Goal: Navigation & Orientation: Find specific page/section

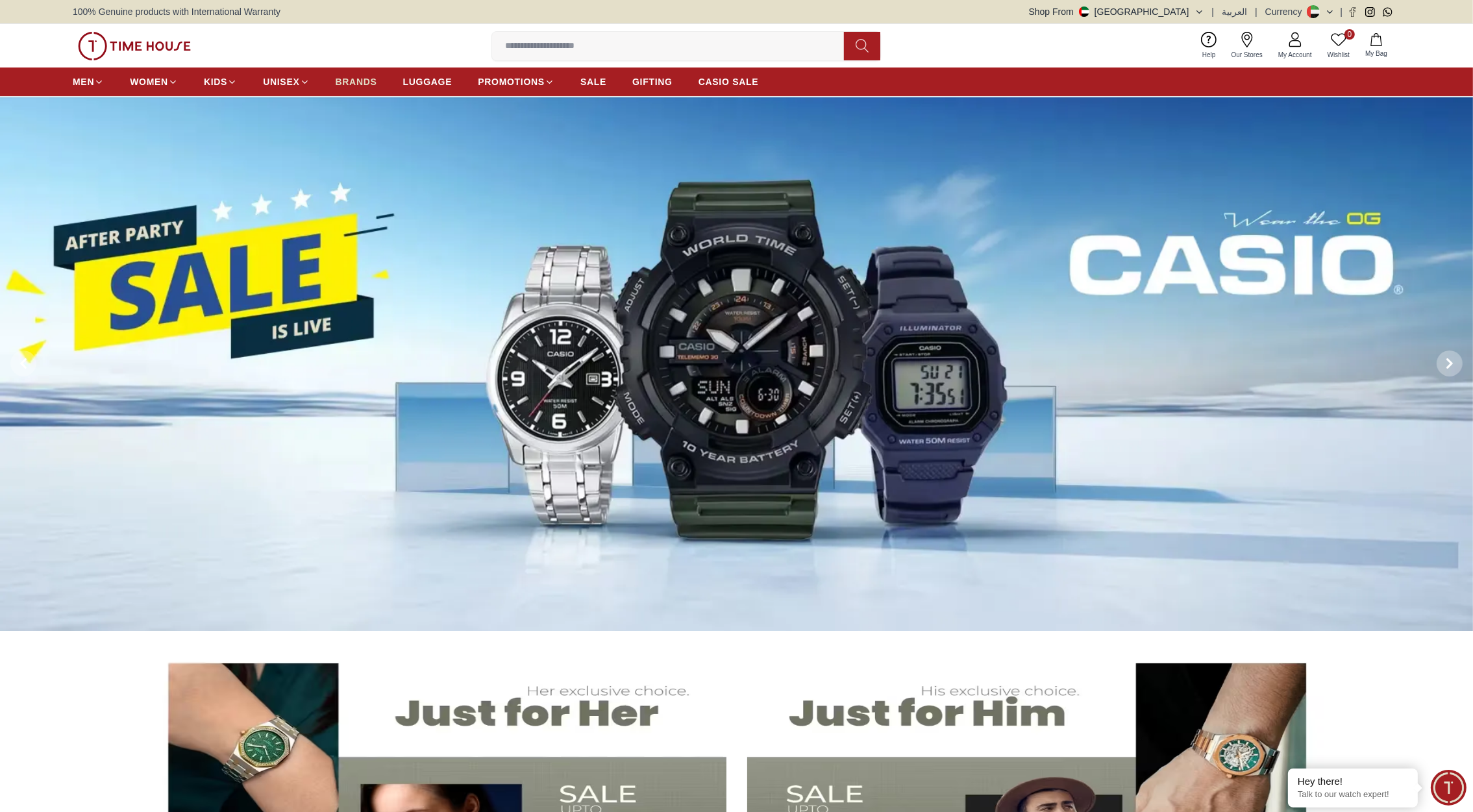
click at [353, 79] on span "BRANDS" at bounding box center [356, 81] width 42 height 13
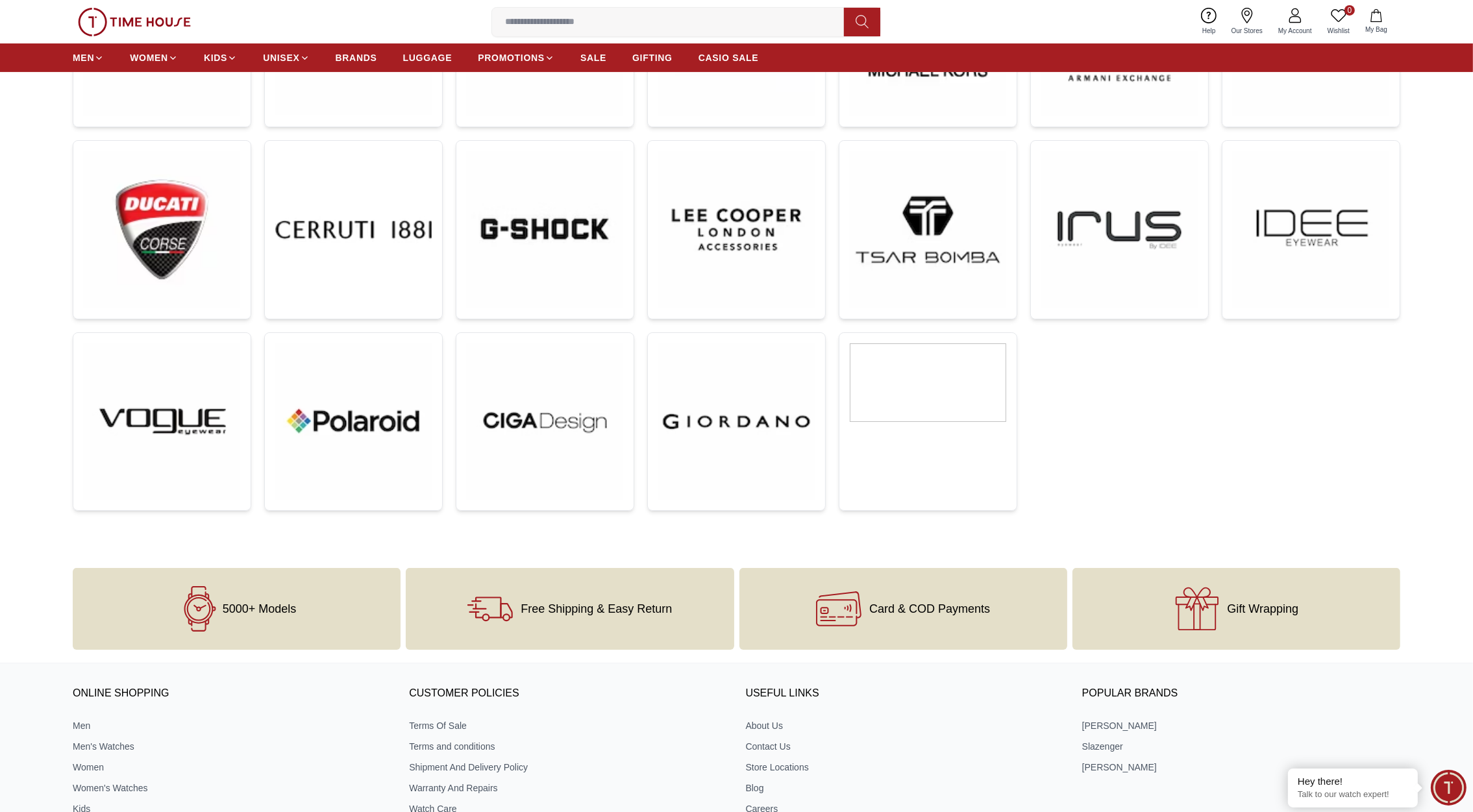
scroll to position [529, 0]
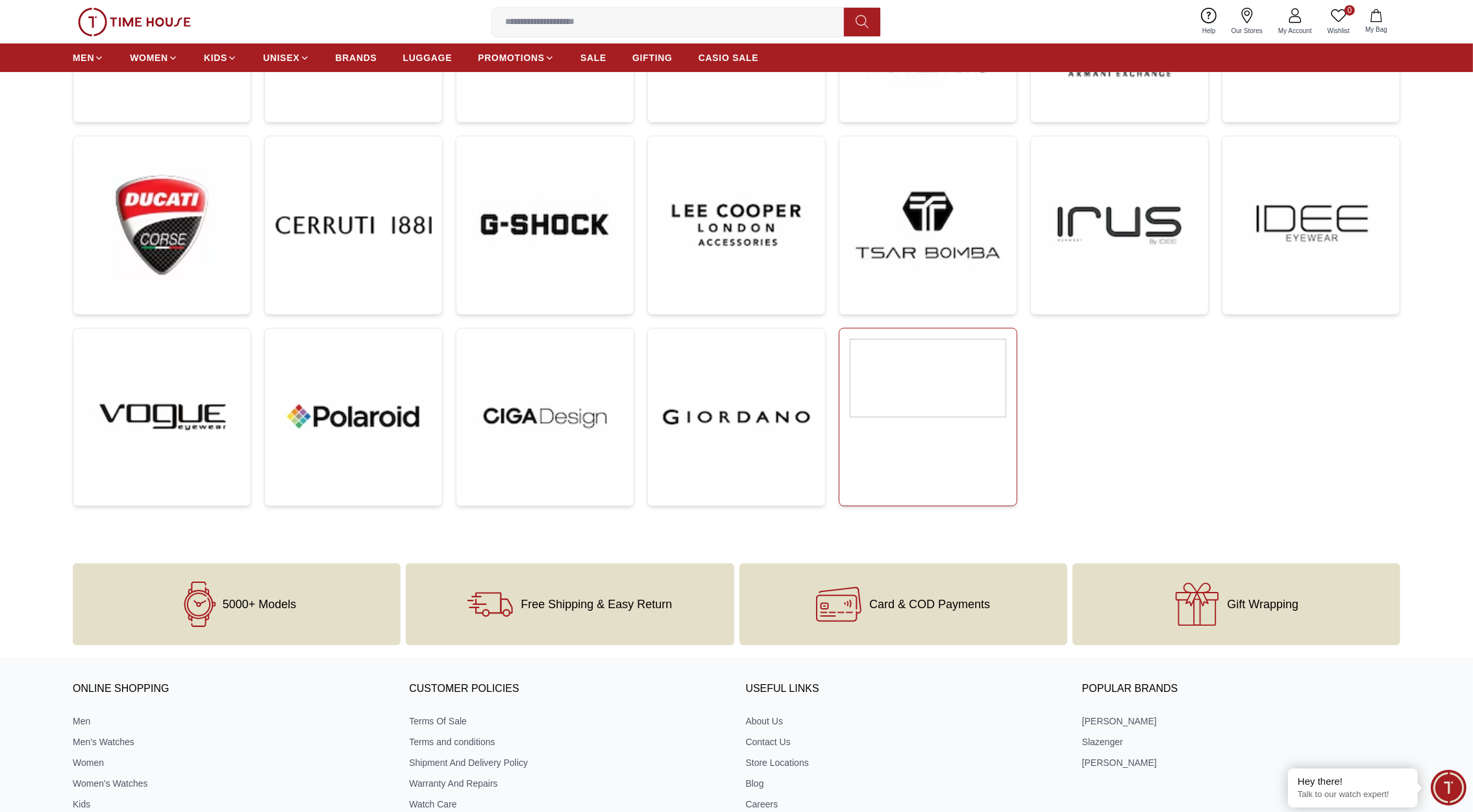
click at [912, 405] on img at bounding box center [927, 378] width 156 height 78
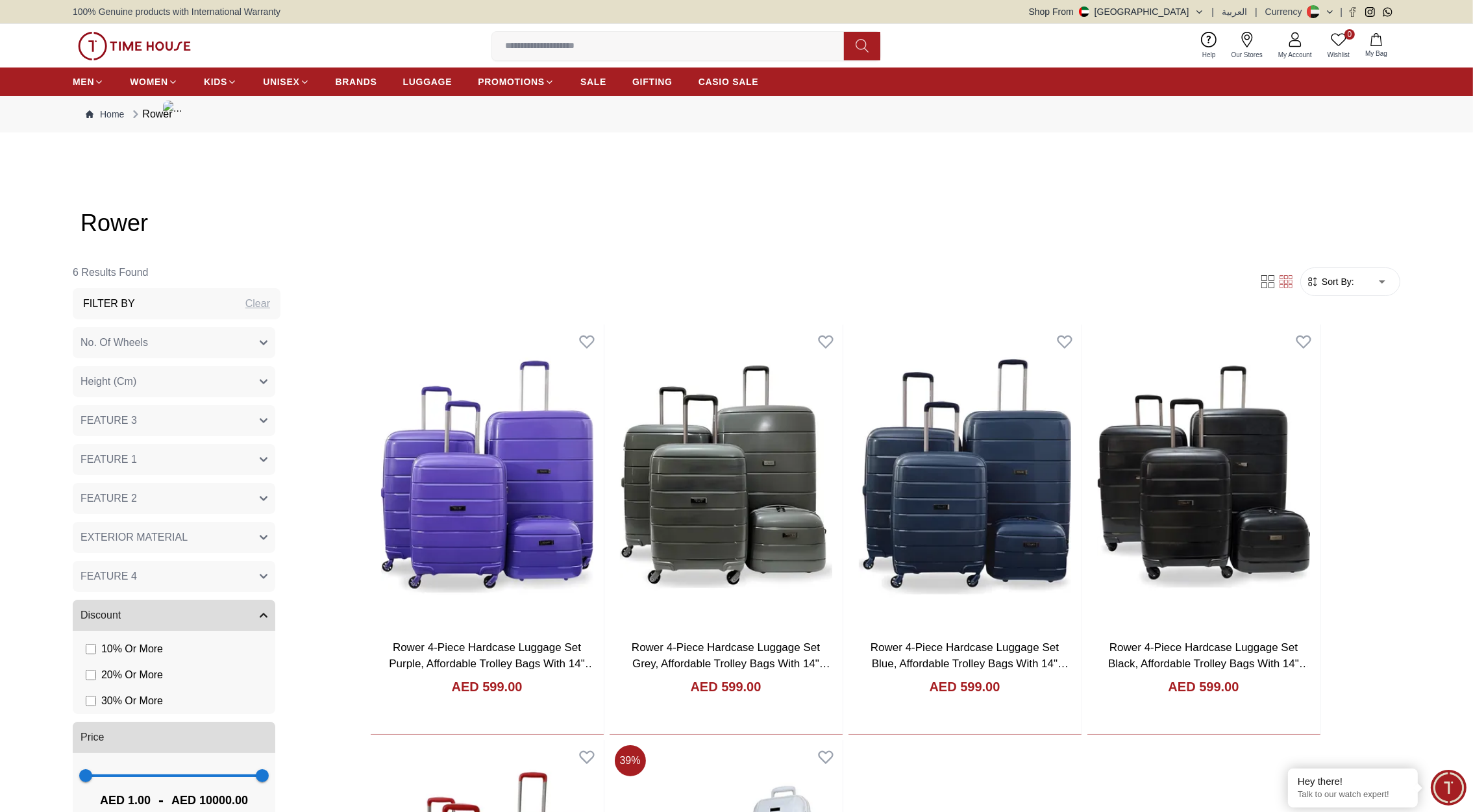
click at [153, 42] on img at bounding box center [134, 46] width 113 height 28
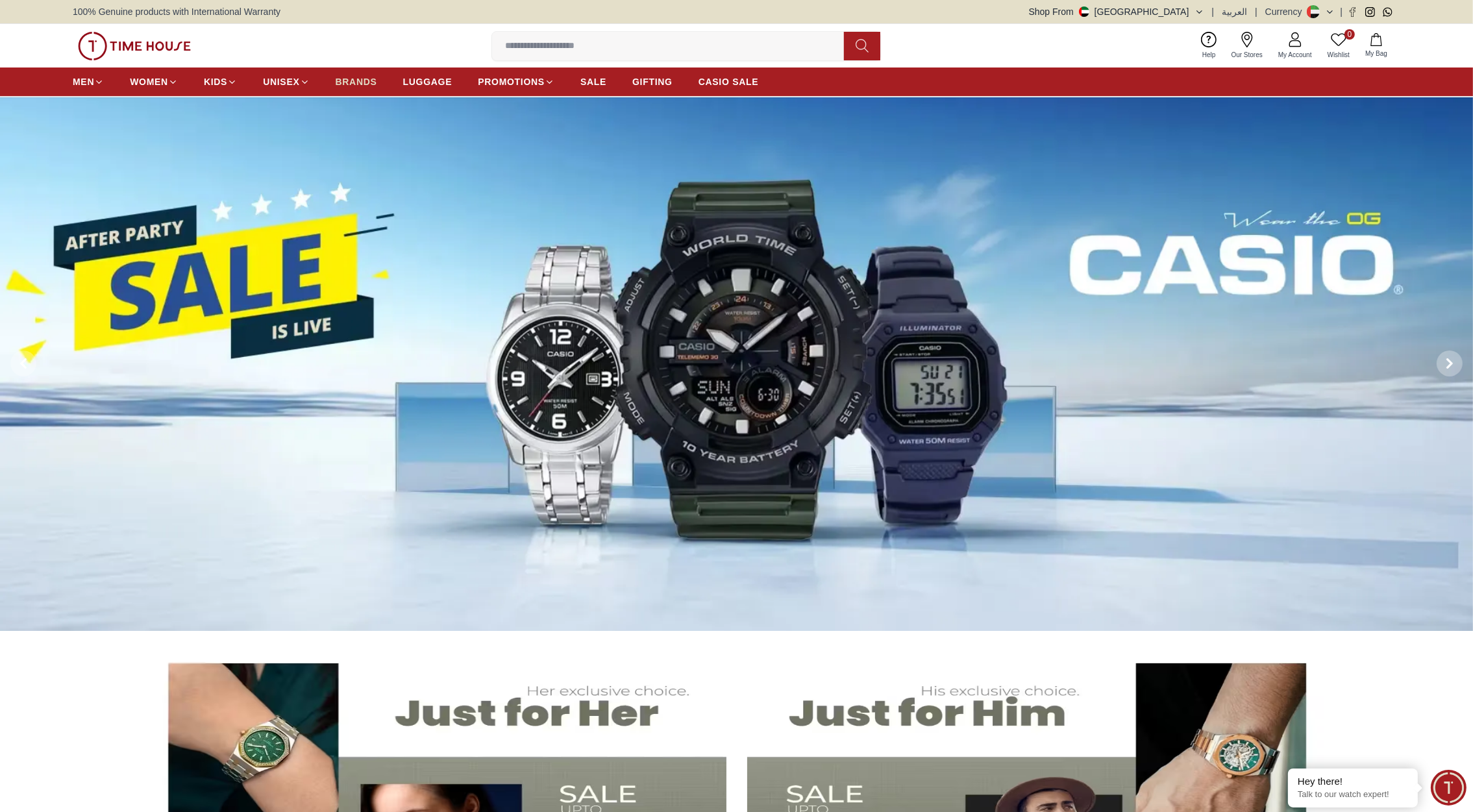
click at [351, 85] on span "BRANDS" at bounding box center [356, 81] width 42 height 13
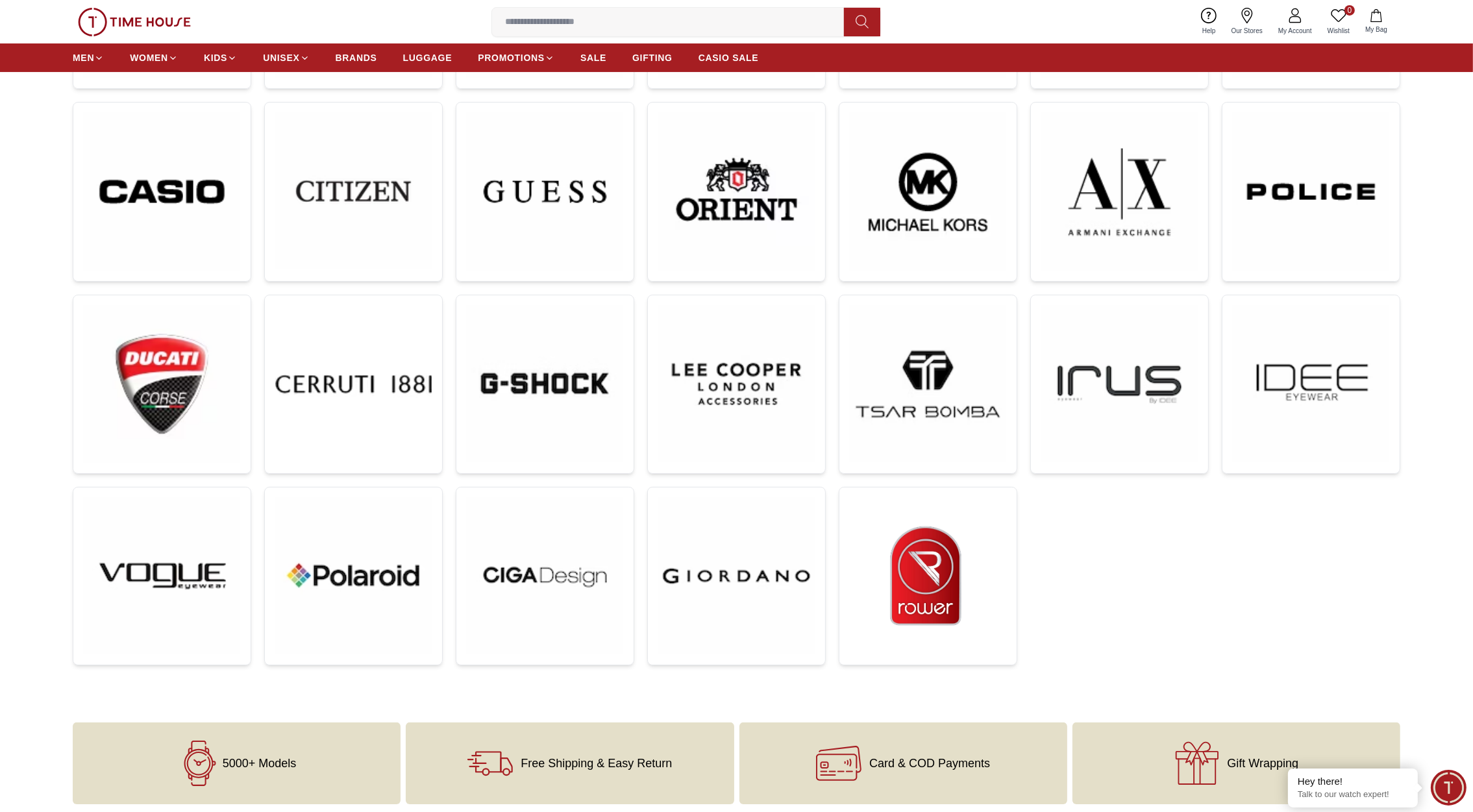
scroll to position [369, 0]
click at [968, 600] on img at bounding box center [927, 577] width 156 height 156
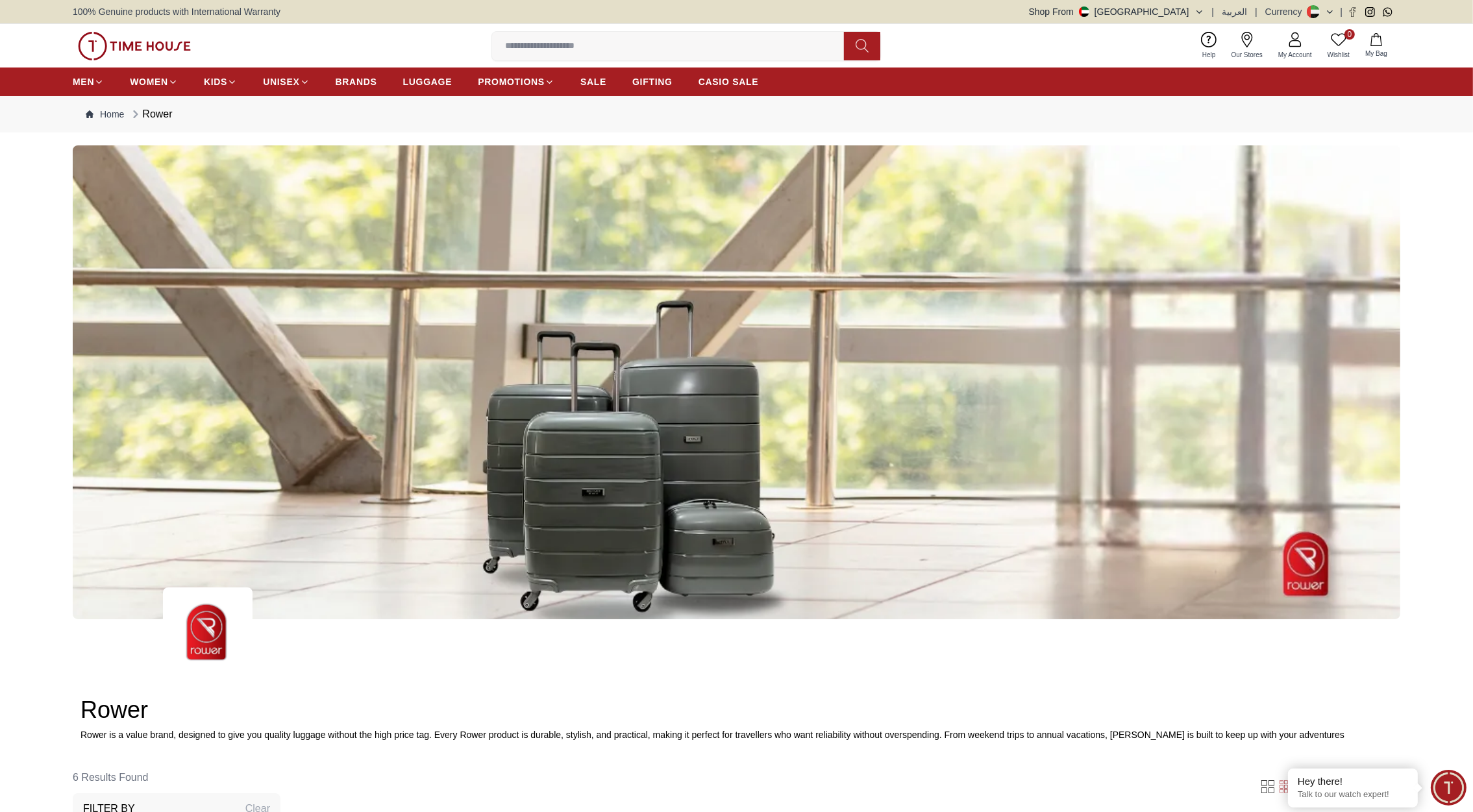
click at [138, 42] on img at bounding box center [134, 46] width 113 height 28
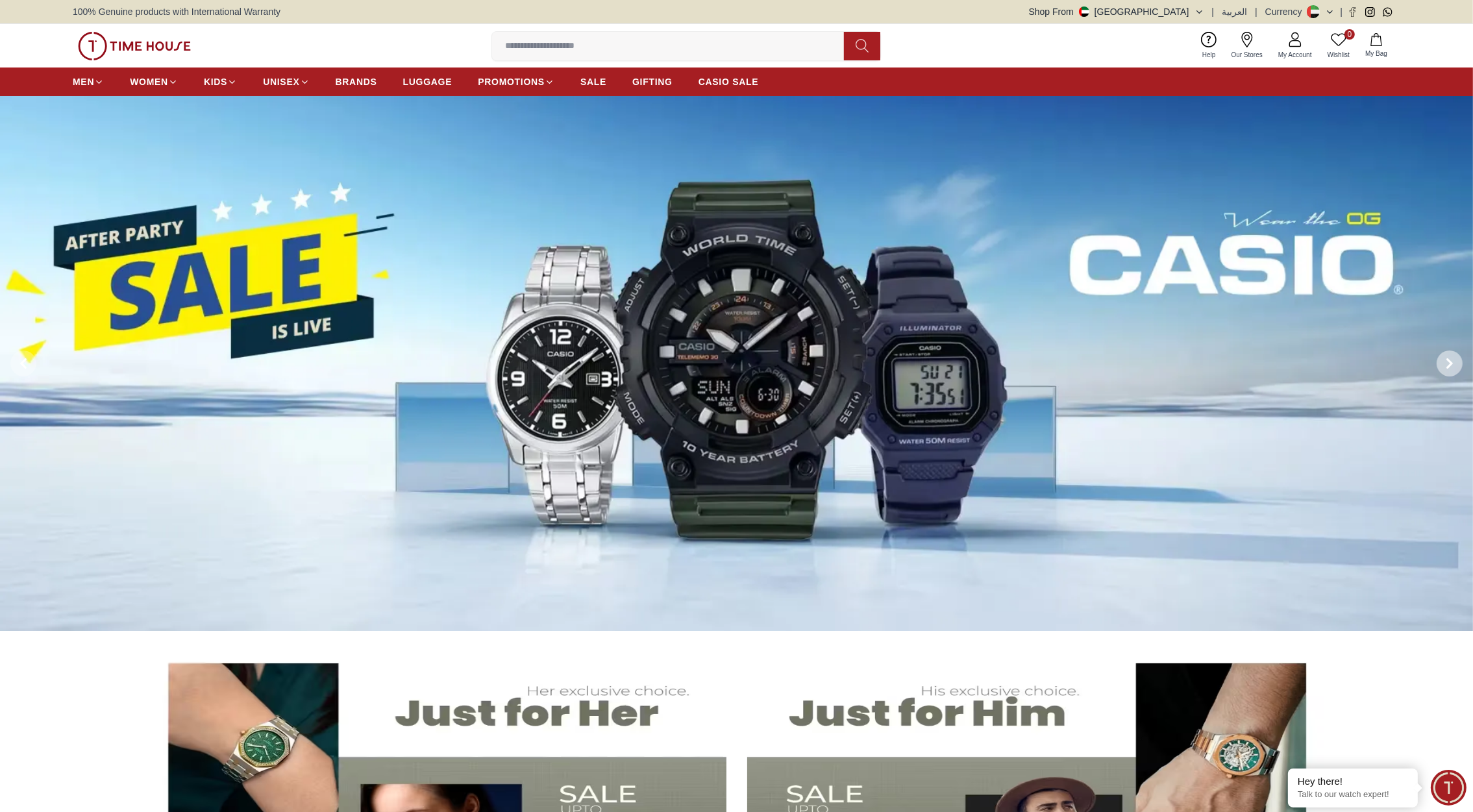
click at [1447, 358] on icon at bounding box center [1449, 363] width 10 height 10
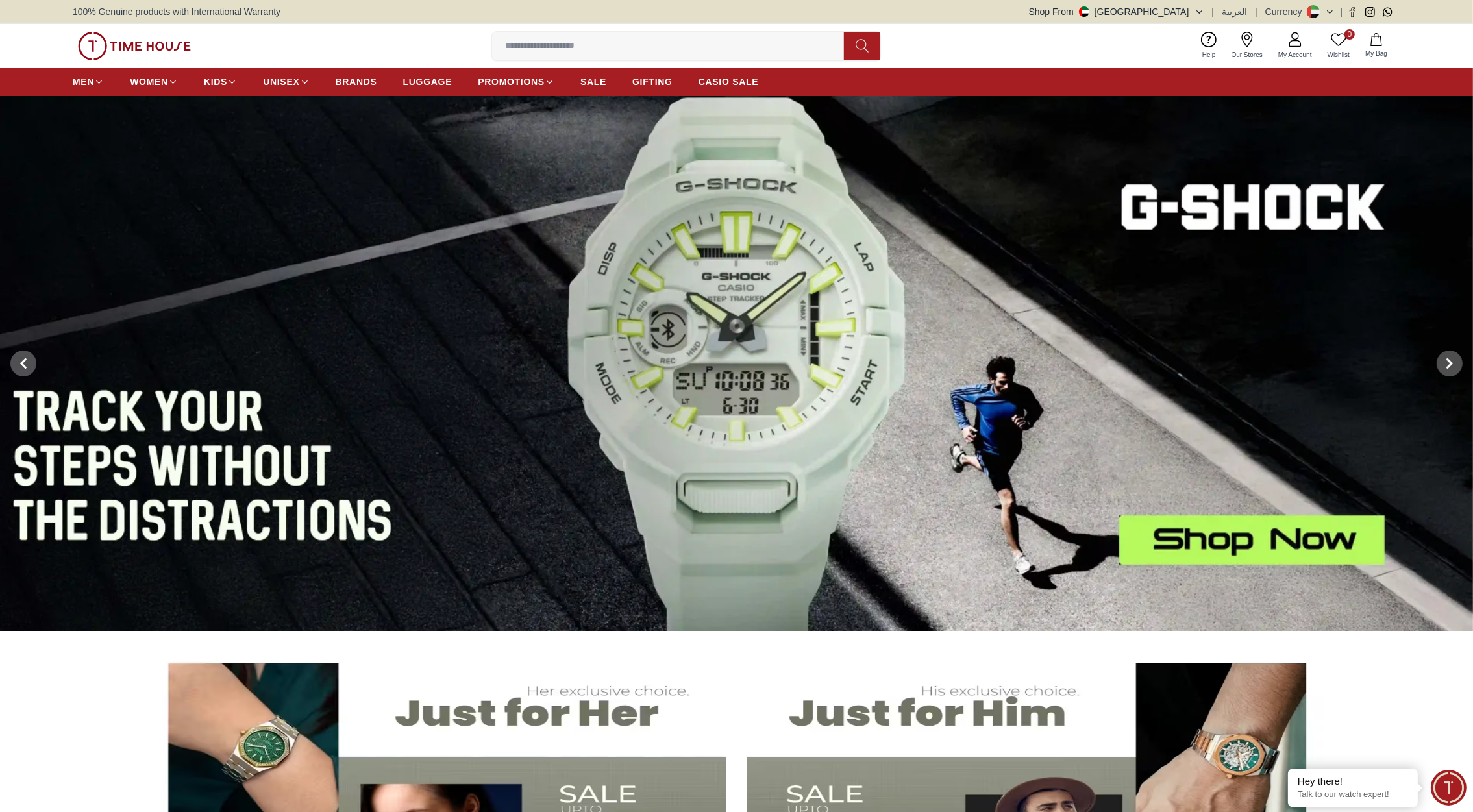
click at [841, 448] on img at bounding box center [736, 363] width 1473 height 535
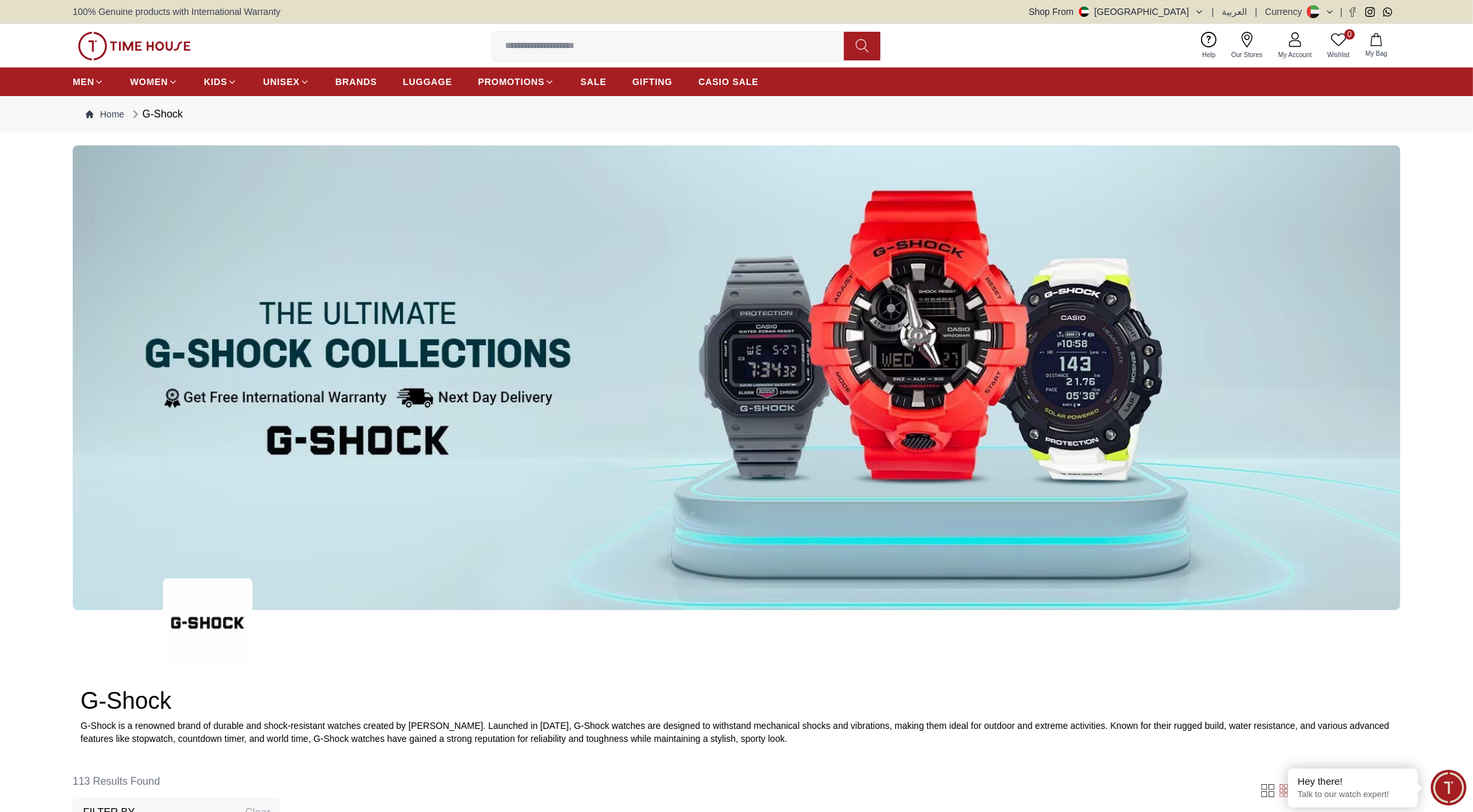
click at [135, 45] on img at bounding box center [134, 46] width 113 height 28
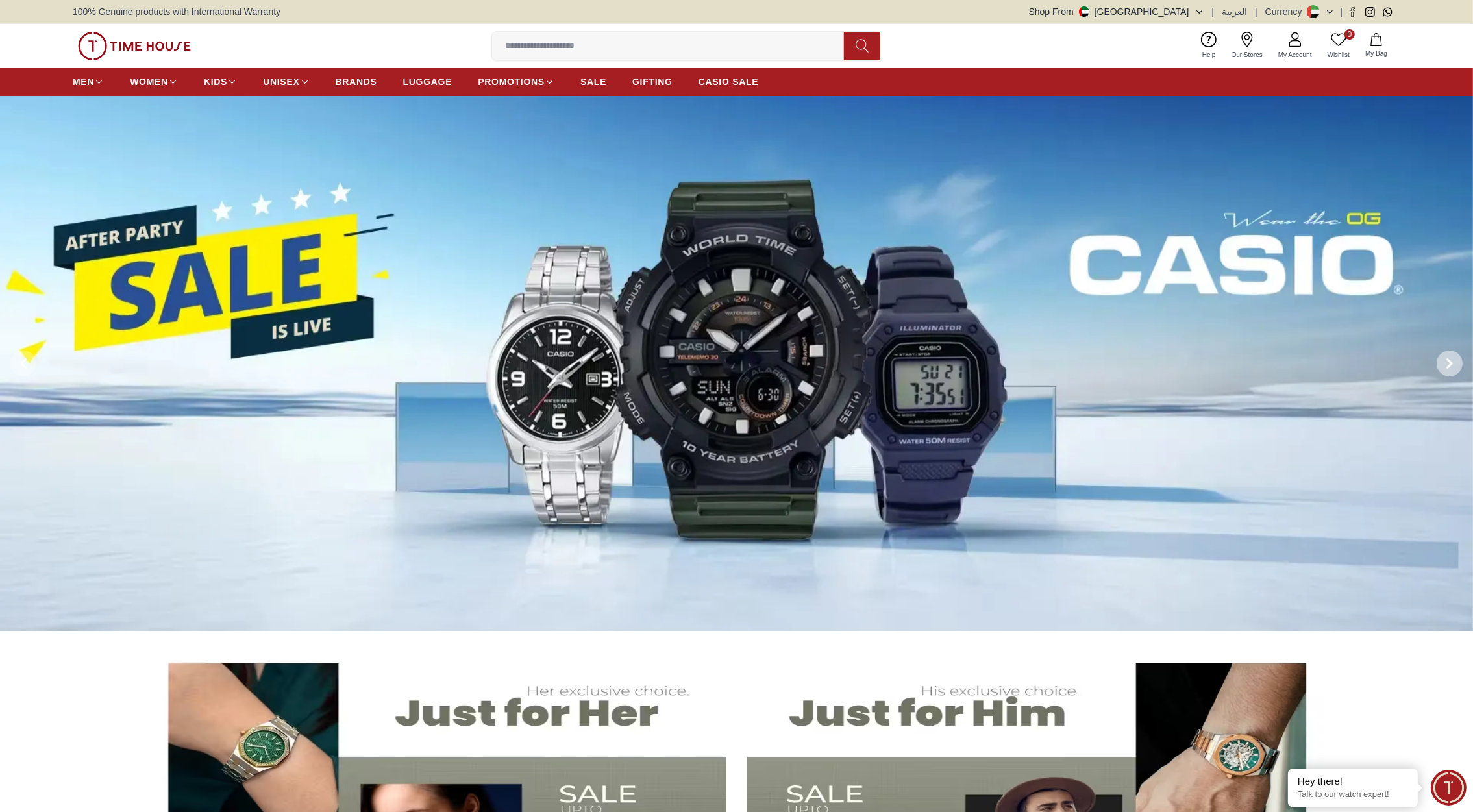
click at [1456, 364] on span at bounding box center [1449, 363] width 26 height 26
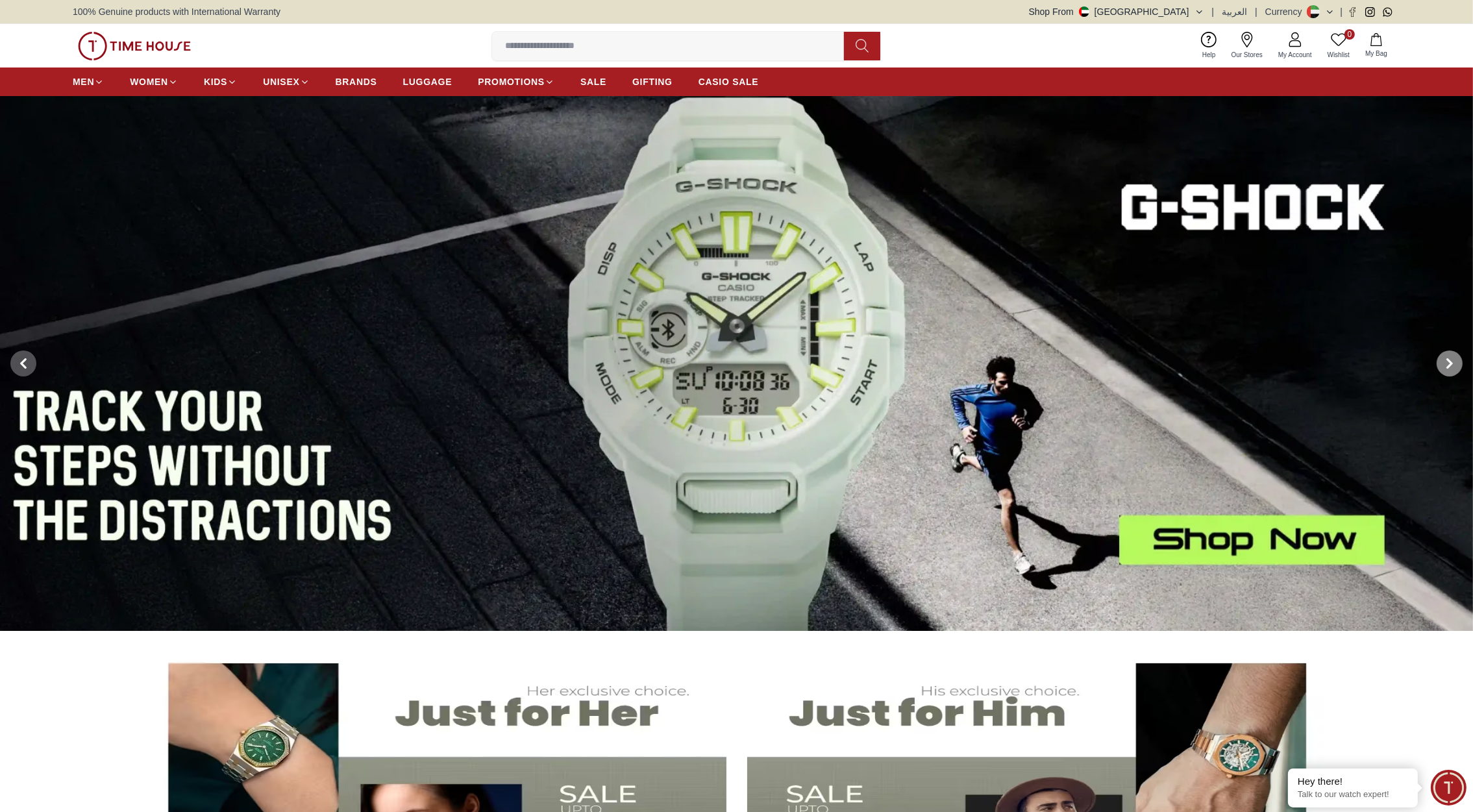
click at [1456, 364] on span at bounding box center [1449, 363] width 26 height 26
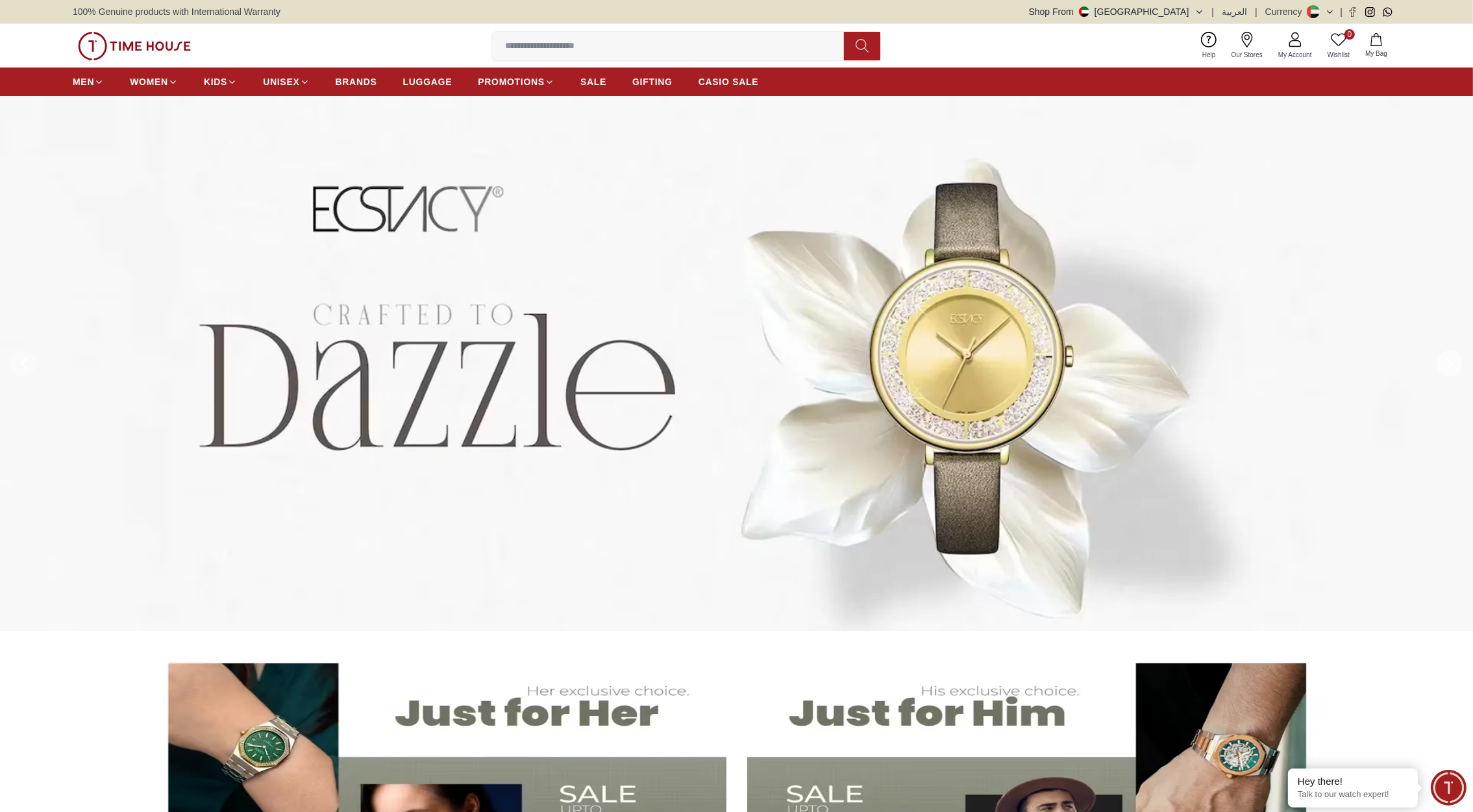
click at [1456, 364] on span at bounding box center [1449, 363] width 26 height 26
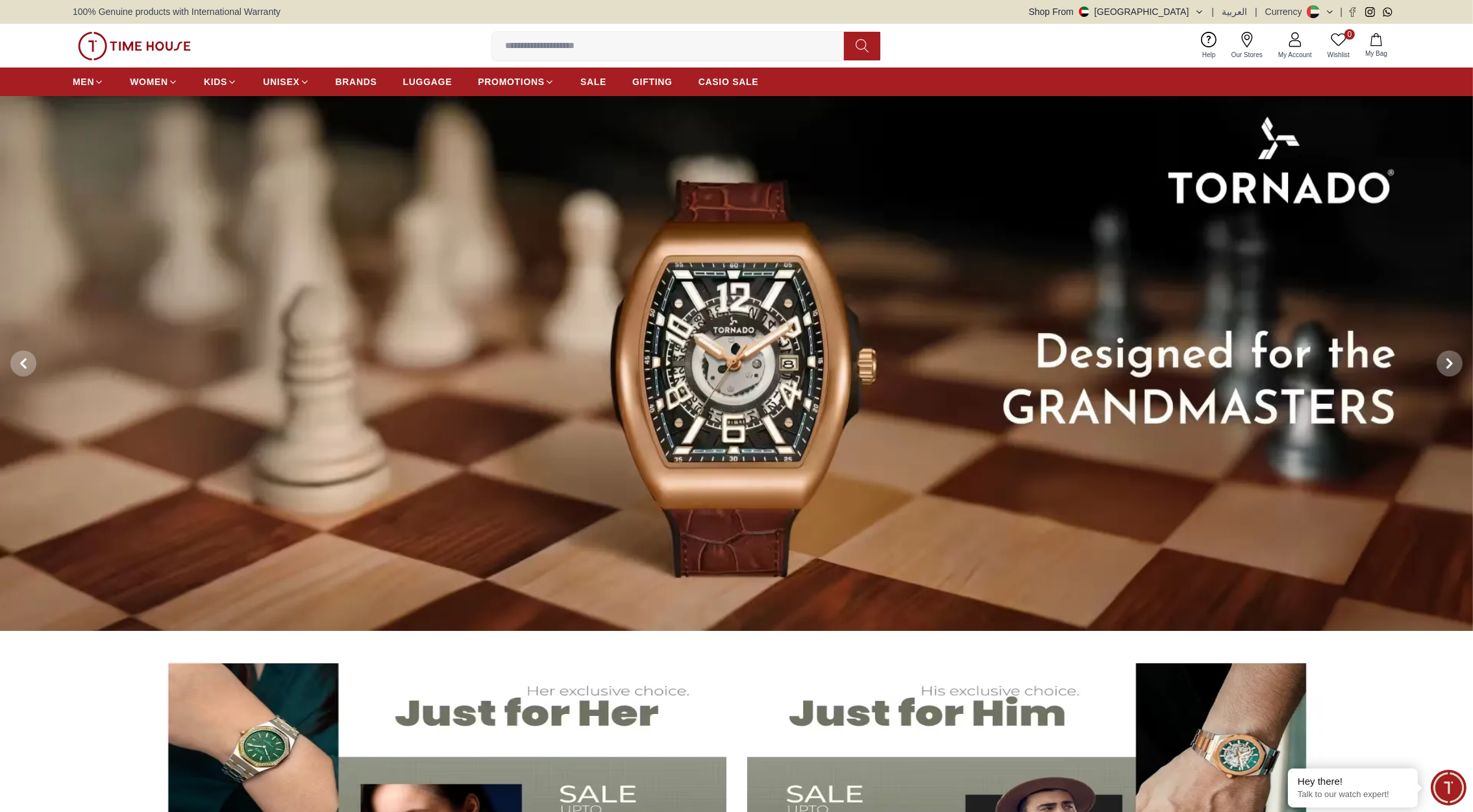
click at [150, 52] on img at bounding box center [134, 46] width 113 height 28
